Goal: Transaction & Acquisition: Purchase product/service

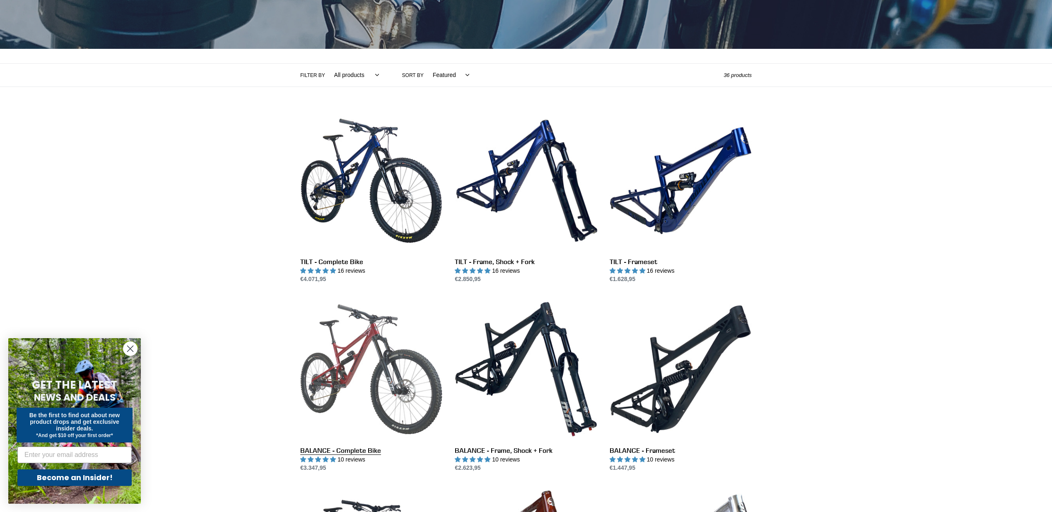
scroll to position [86, 0]
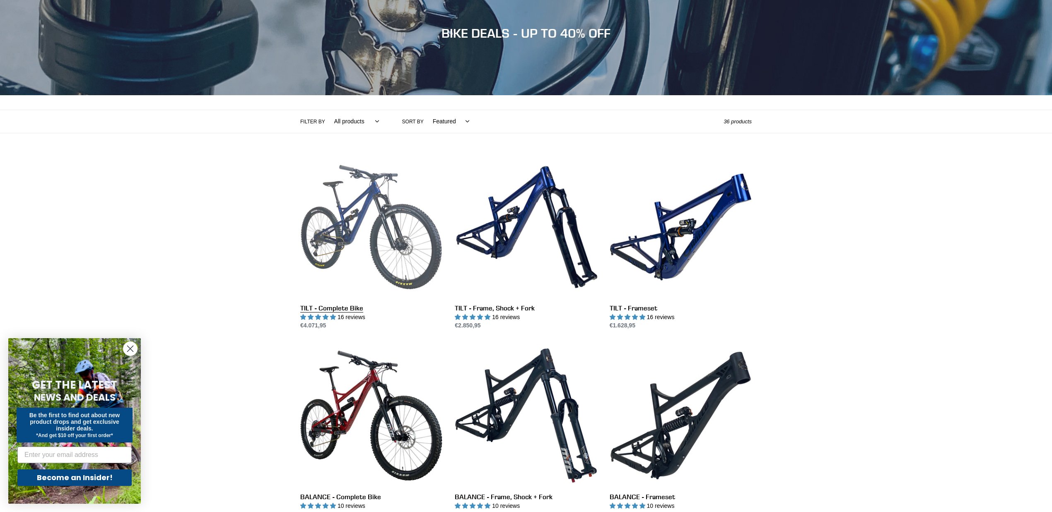
click at [393, 213] on link "TILT - Complete Bike" at bounding box center [371, 243] width 142 height 174
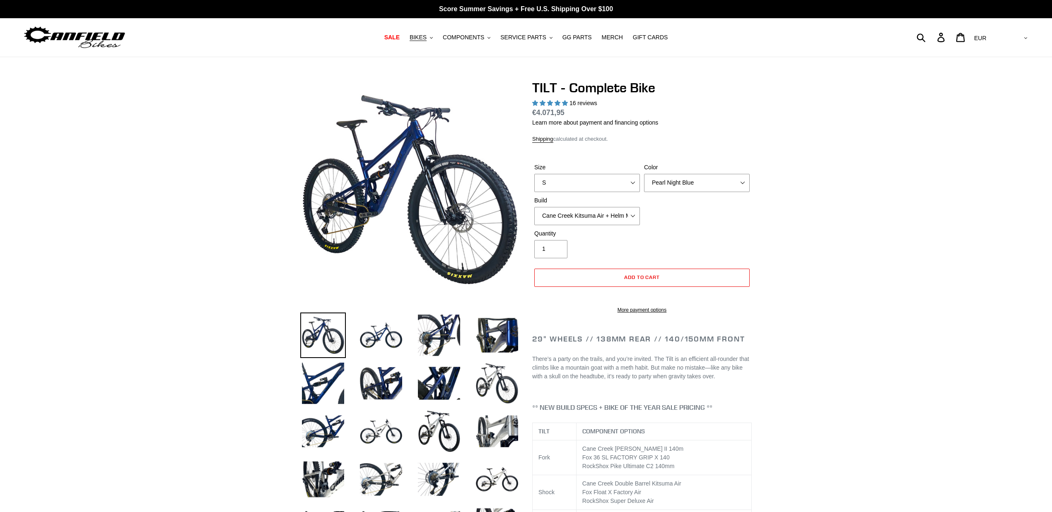
select select "highest-rating"
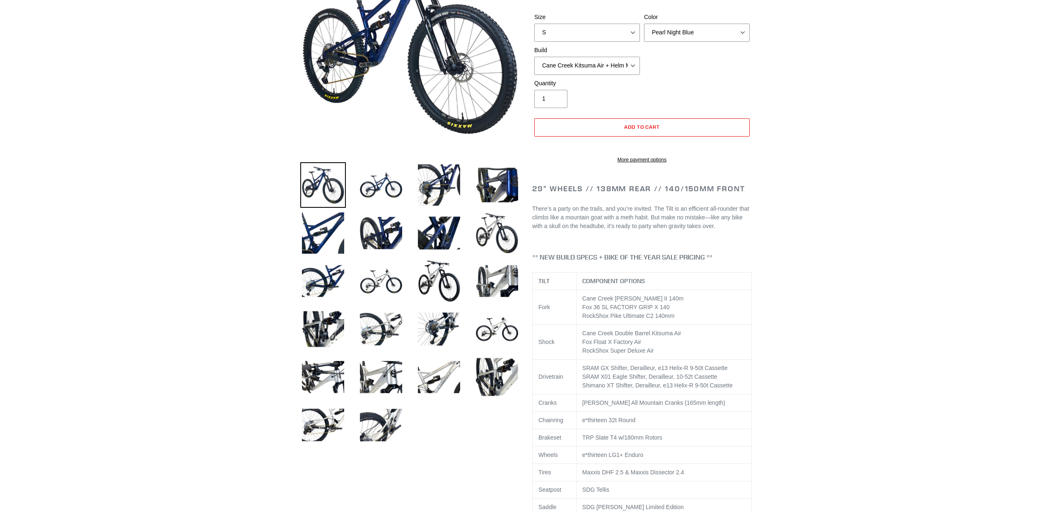
scroll to position [166, 0]
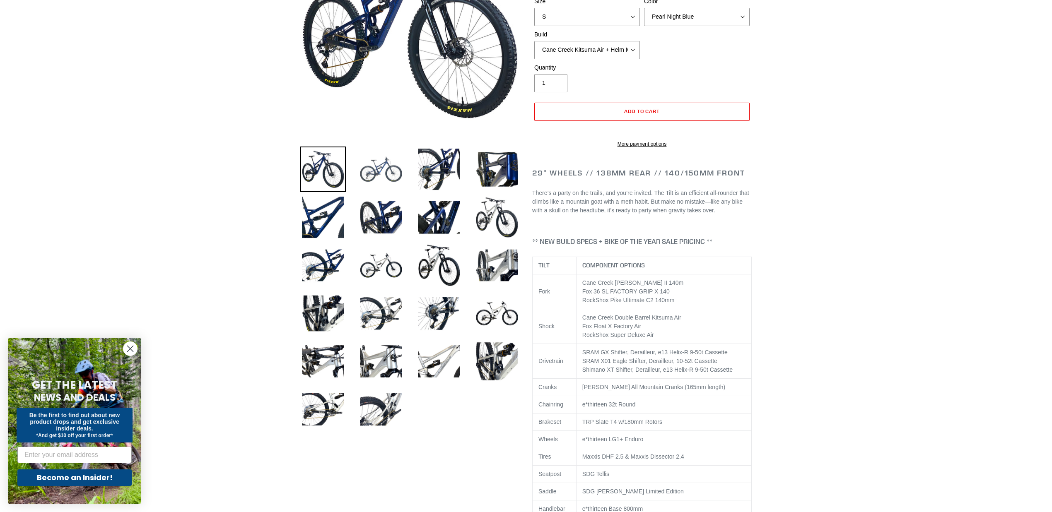
click at [390, 180] on img at bounding box center [381, 170] width 46 height 46
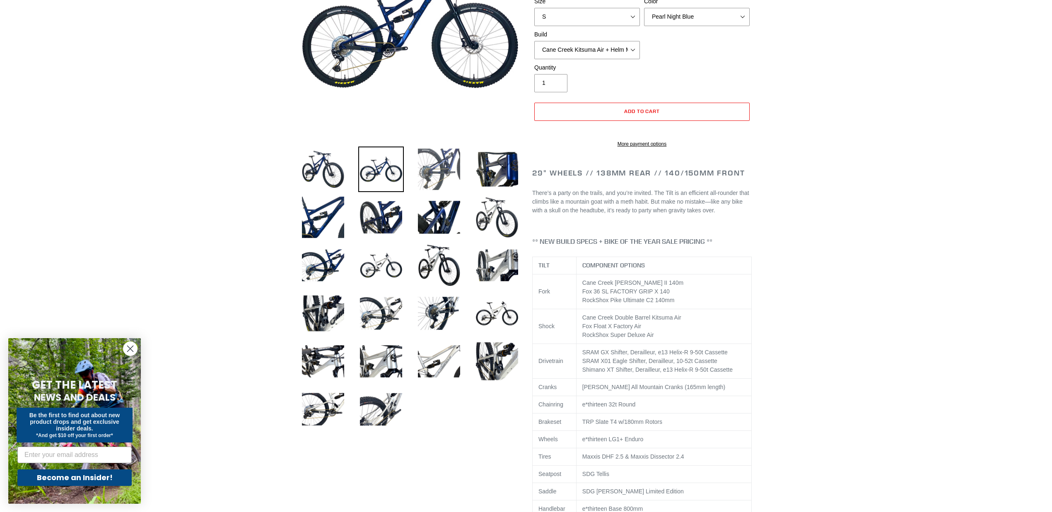
click at [442, 174] on img at bounding box center [439, 170] width 46 height 46
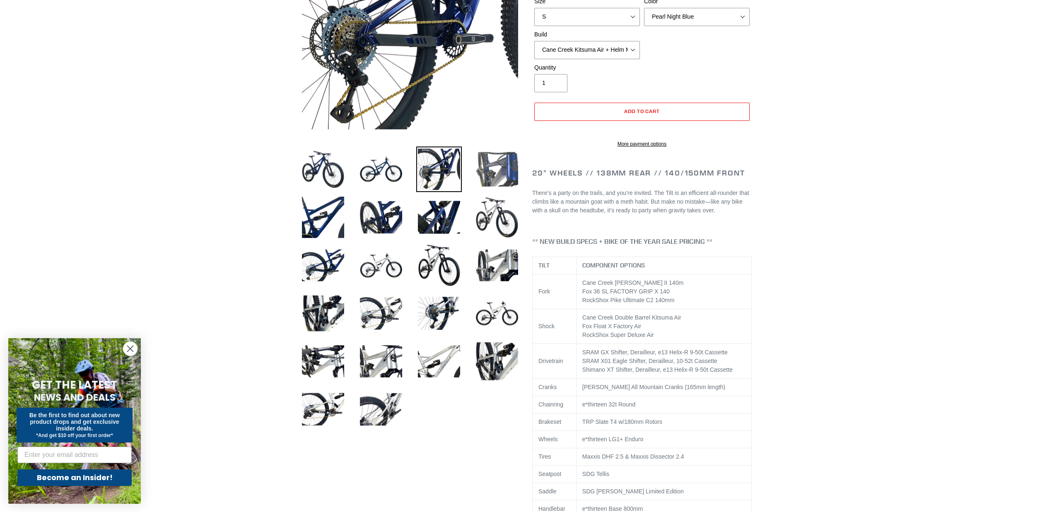
click at [496, 171] on img at bounding box center [497, 170] width 46 height 46
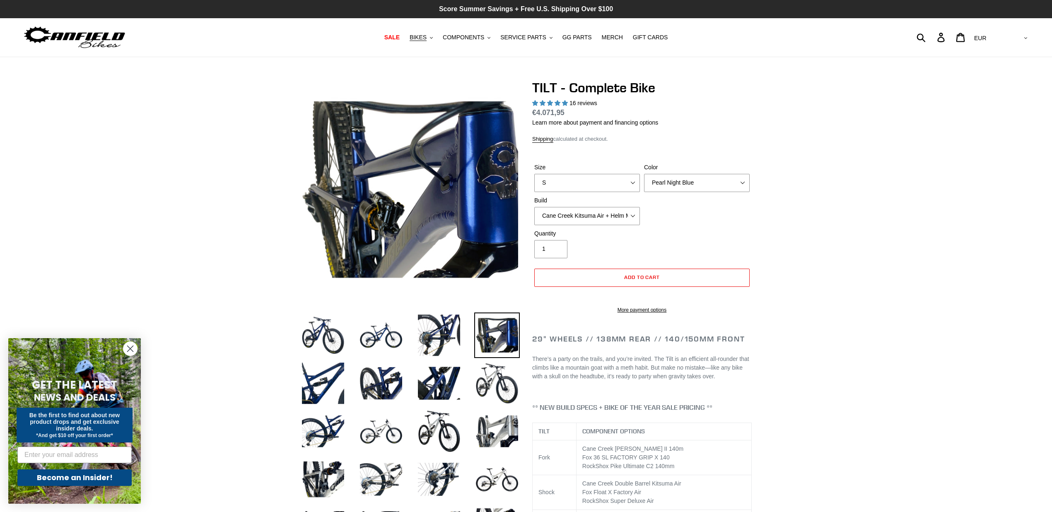
scroll to position [0, 0]
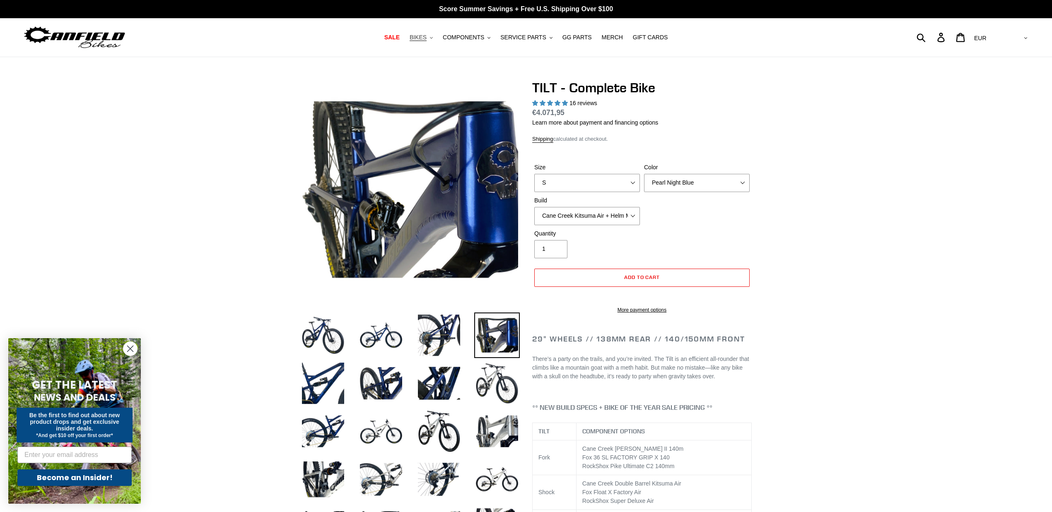
click at [435, 40] on button "BIKES .cls-1{fill:#231f20}" at bounding box center [420, 37] width 31 height 11
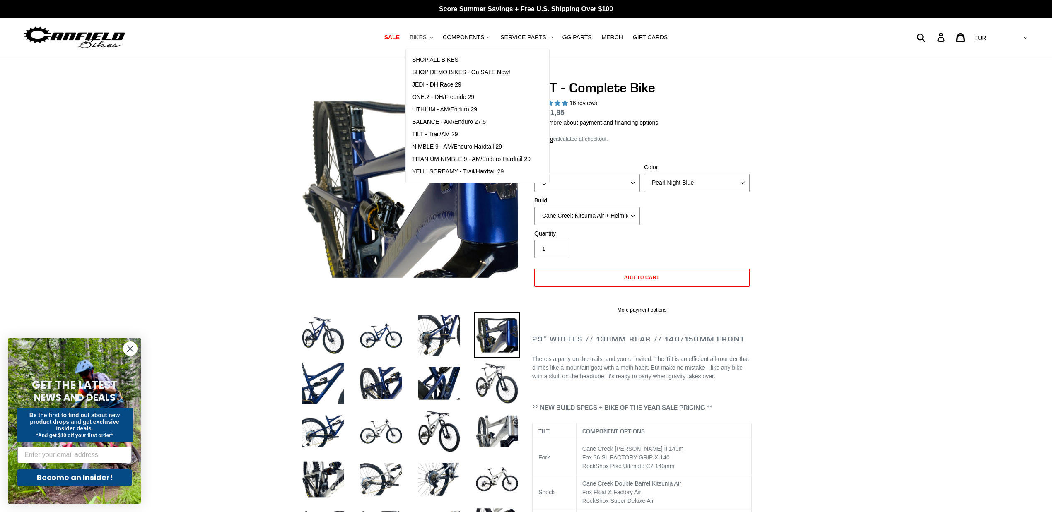
click at [435, 40] on button "BIKES .cls-1{fill:#231f20}" at bounding box center [420, 37] width 31 height 11
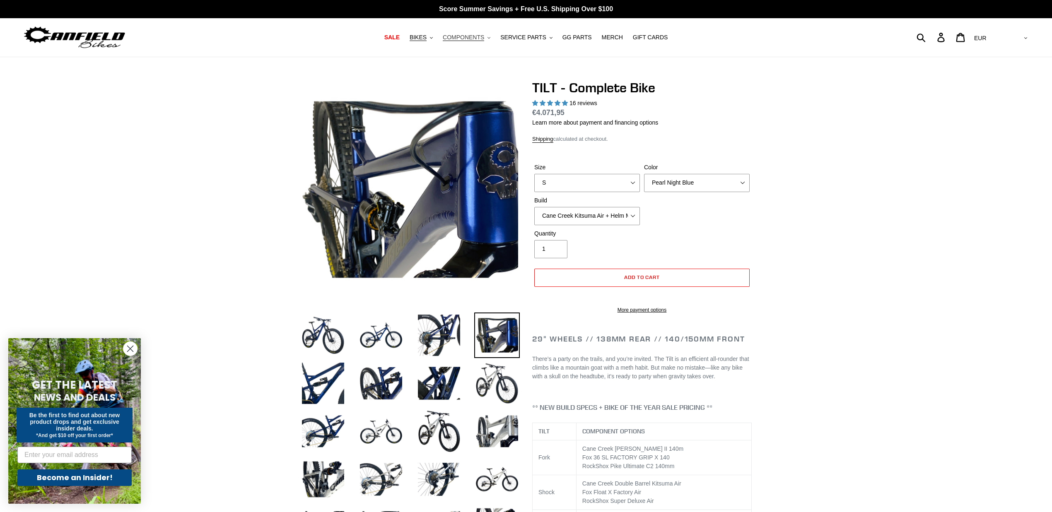
click at [493, 39] on button "COMPONENTS .cls-1{fill:#231f20}" at bounding box center [467, 37] width 56 height 11
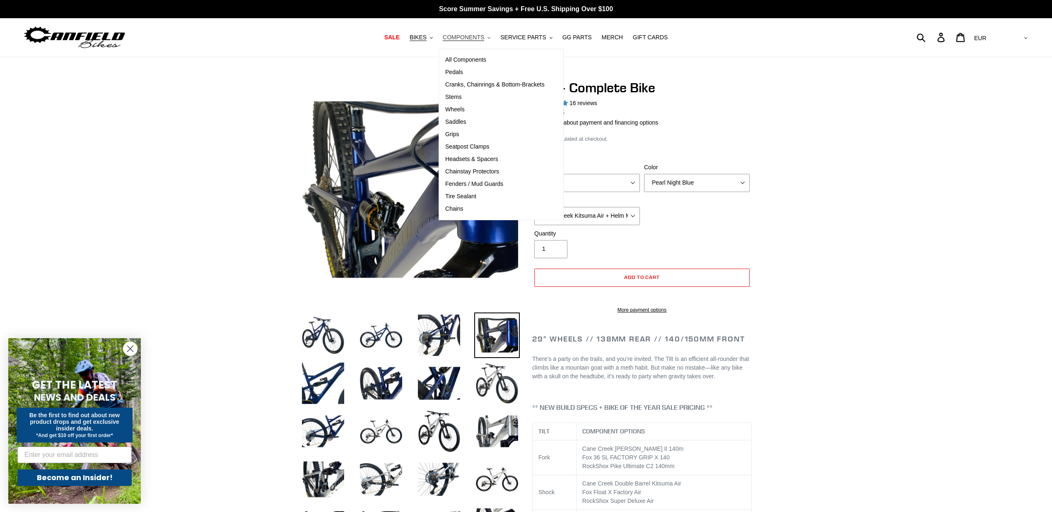
click at [493, 39] on button "COMPONENTS .cls-1{fill:#231f20}" at bounding box center [467, 37] width 56 height 11
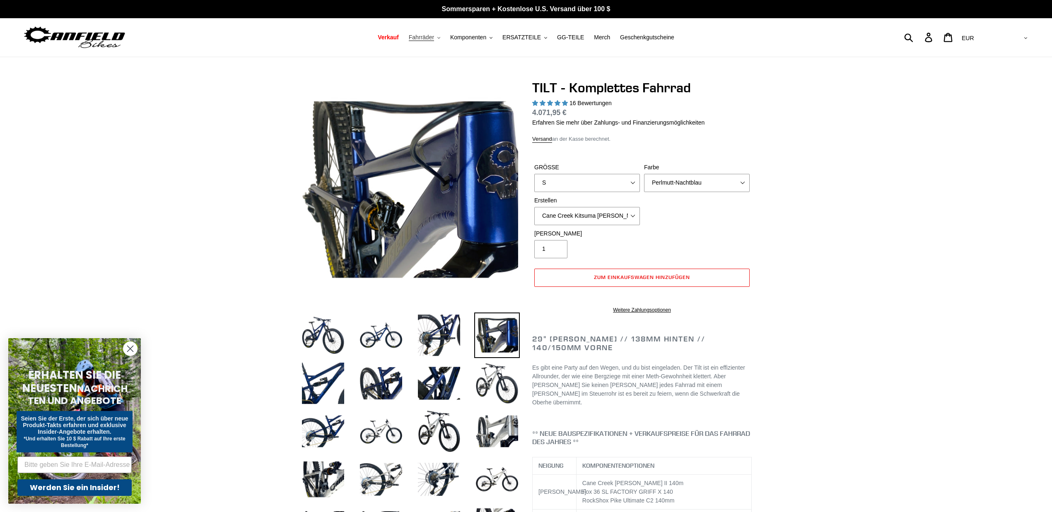
click at [439, 38] on icon ".cls-1{fill:#231f20}" at bounding box center [438, 37] width 3 height 3
